Goal: Information Seeking & Learning: Understand process/instructions

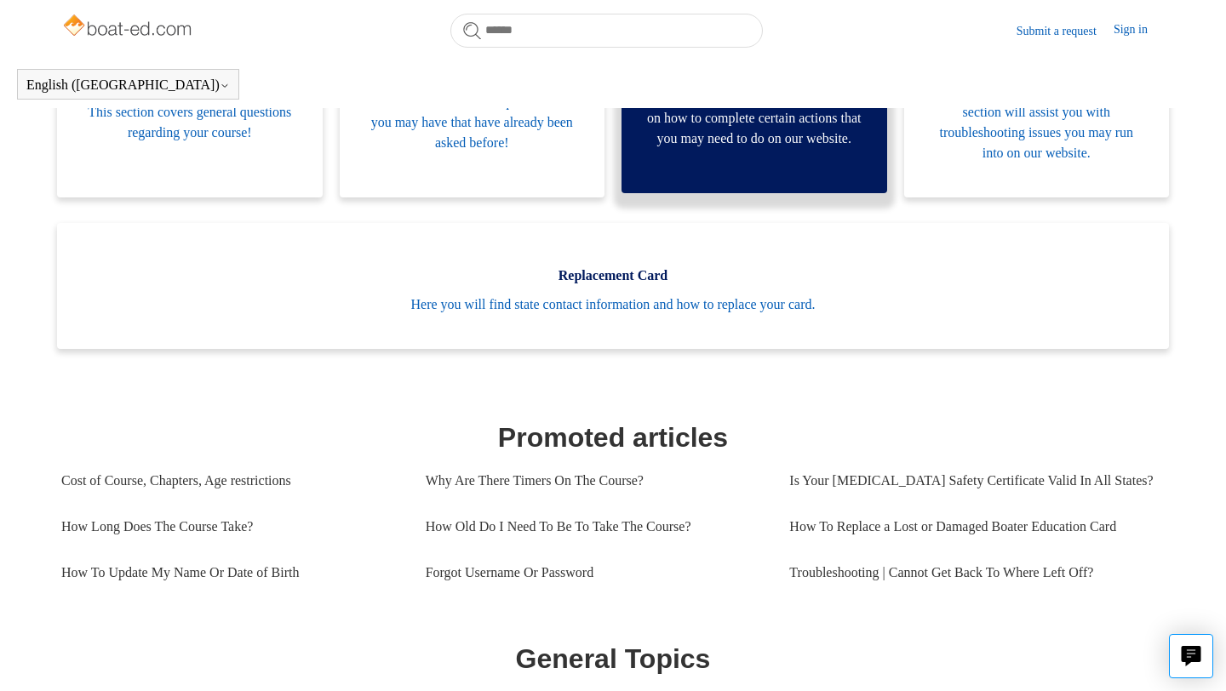
scroll to position [439, 0]
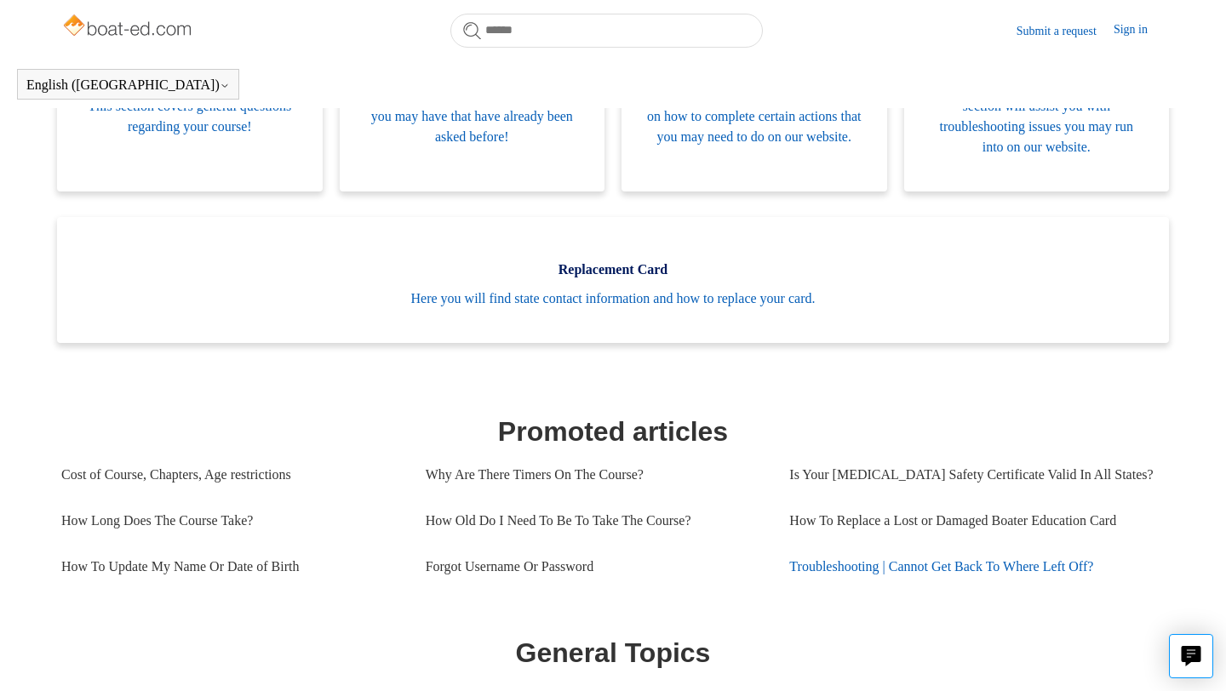
click at [965, 568] on link "Troubleshooting | Cannot Get Back To Where Left Off?" at bounding box center [971, 567] width 364 height 46
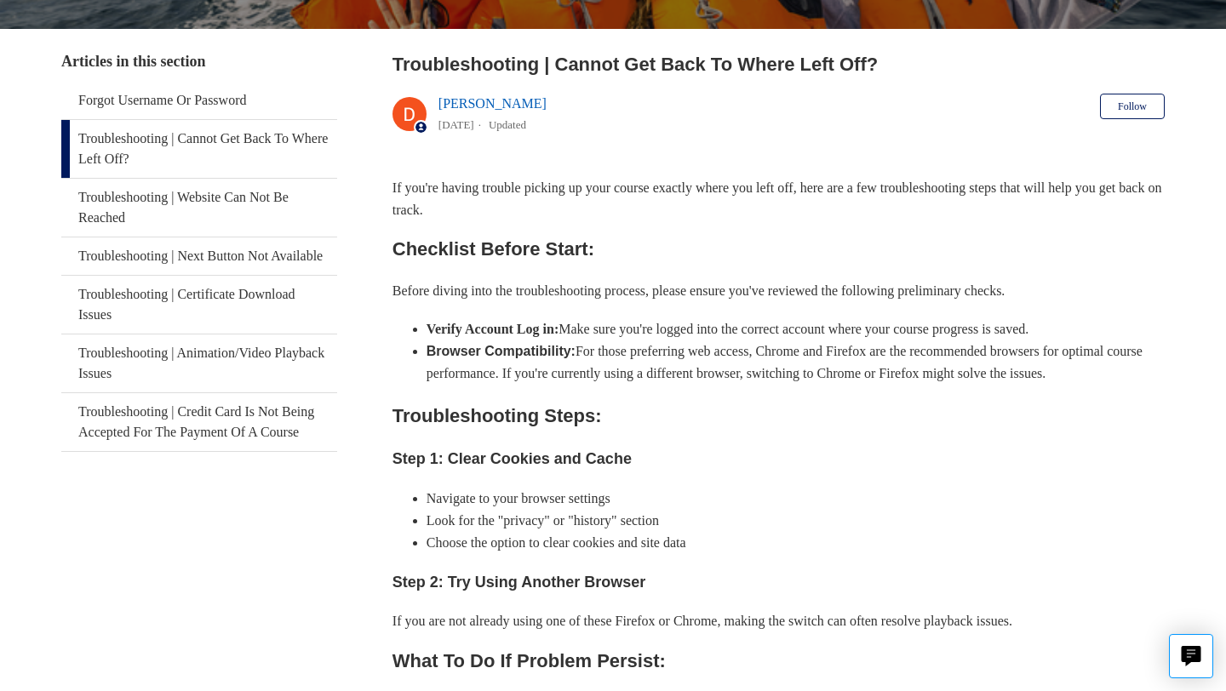
scroll to position [295, 0]
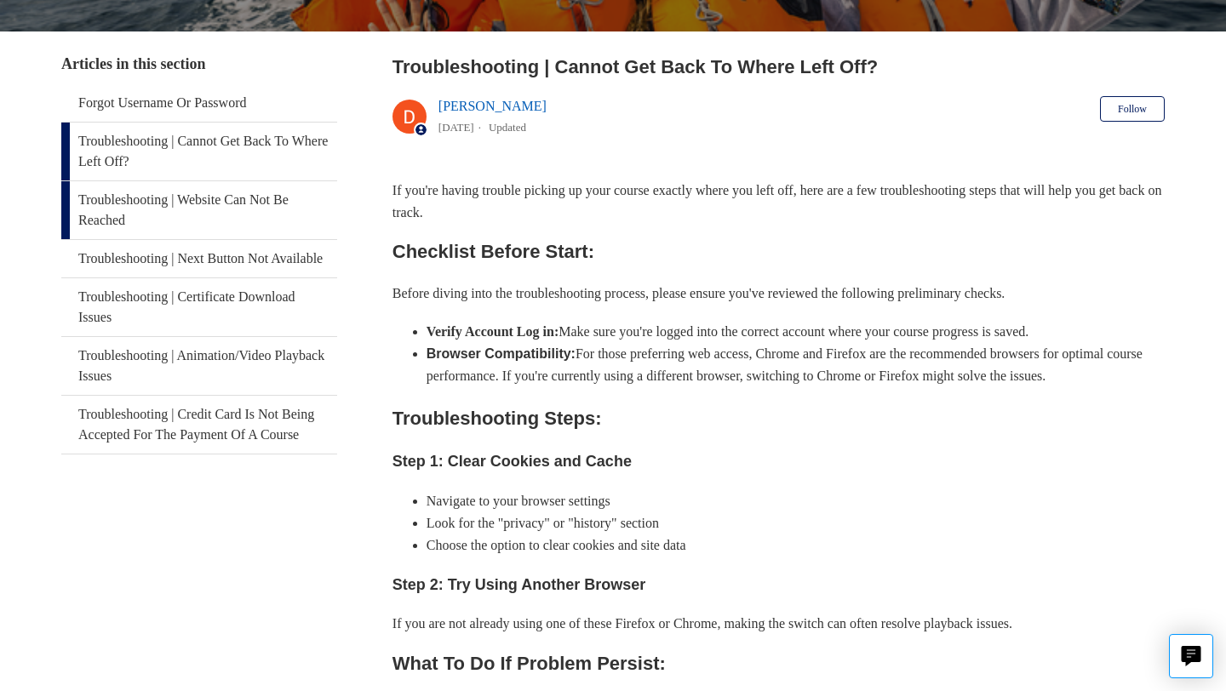
click at [238, 203] on link "Troubleshooting | Website Can Not Be Reached" at bounding box center [199, 210] width 276 height 58
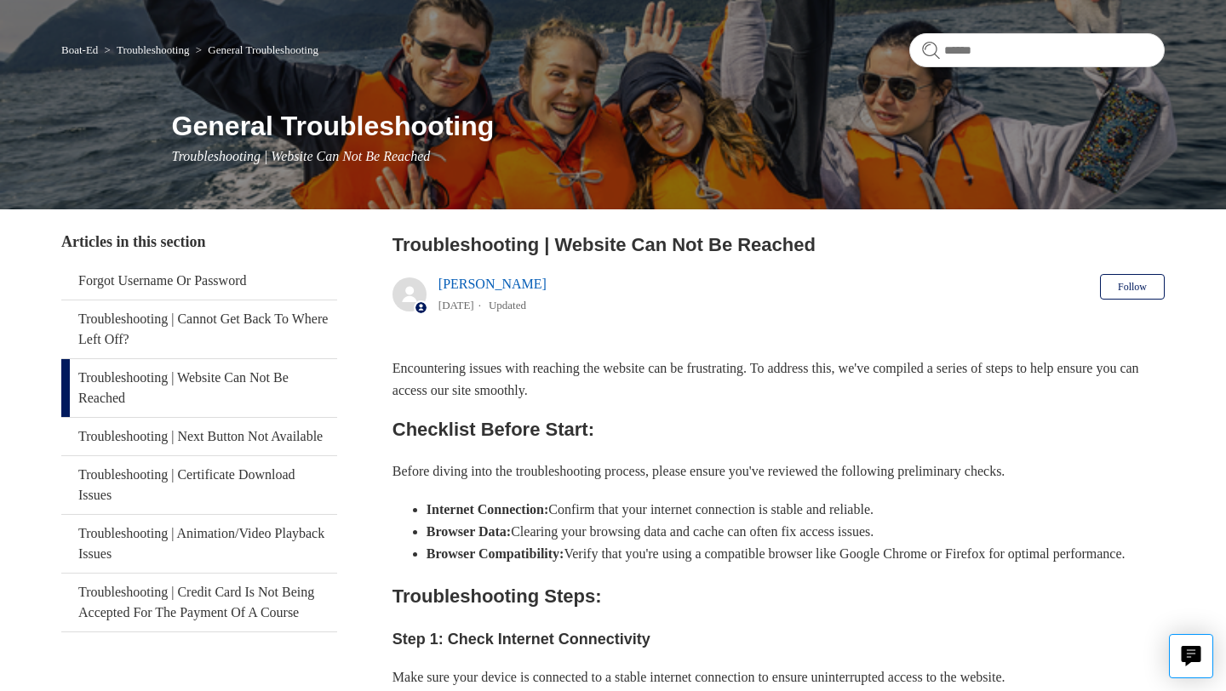
scroll to position [115, 0]
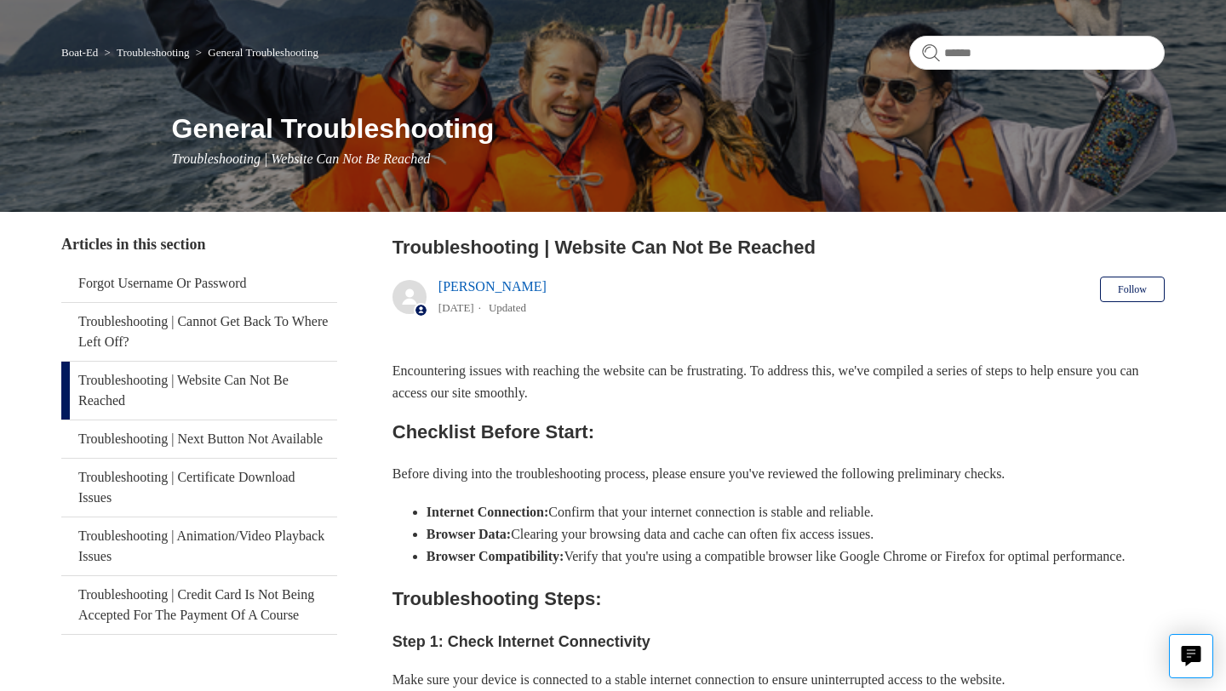
click at [75, 50] on link "Boat-Ed" at bounding box center [79, 52] width 37 height 13
